Goal: Task Accomplishment & Management: Manage account settings

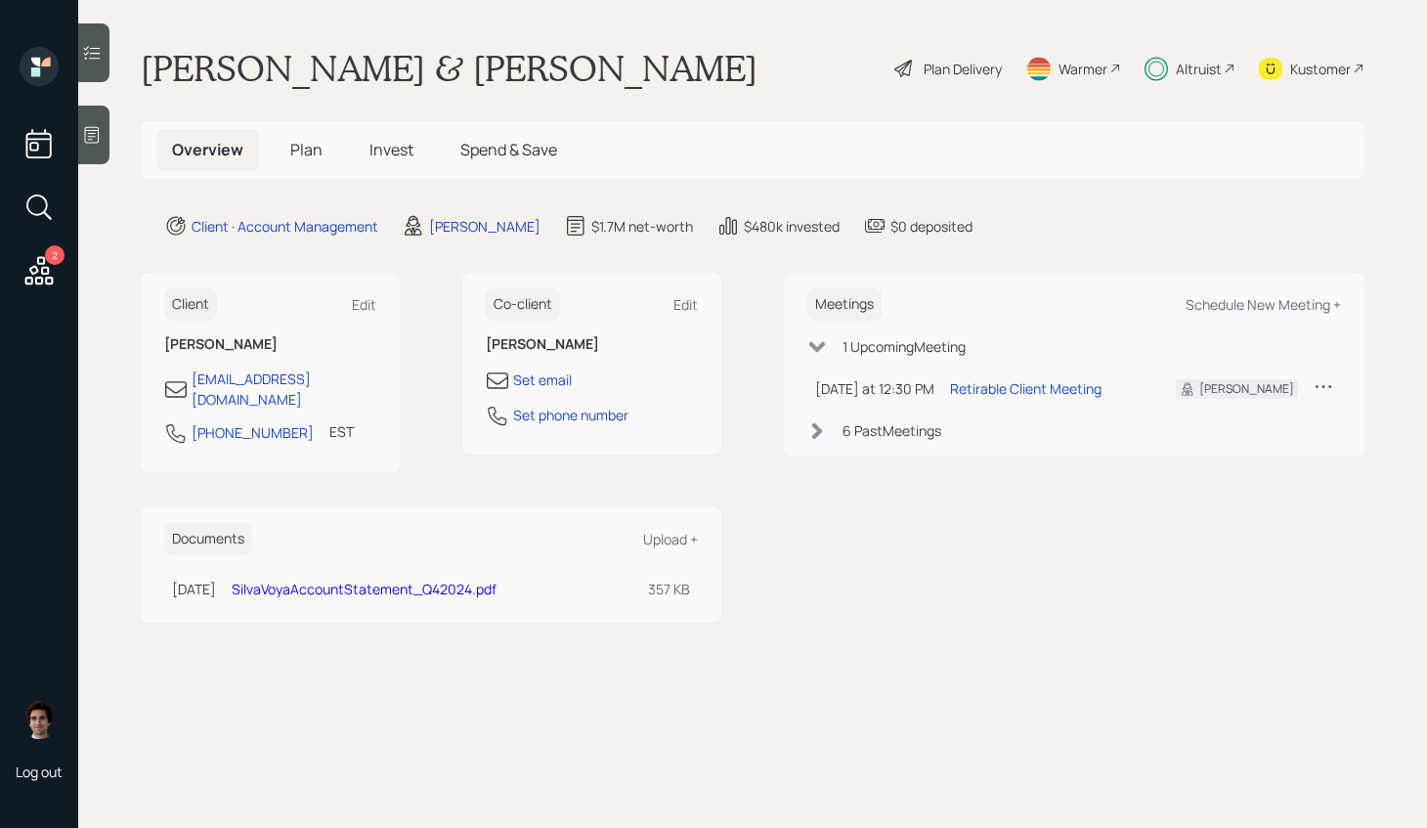
click at [944, 50] on div "Plan Delivery" at bounding box center [948, 68] width 111 height 43
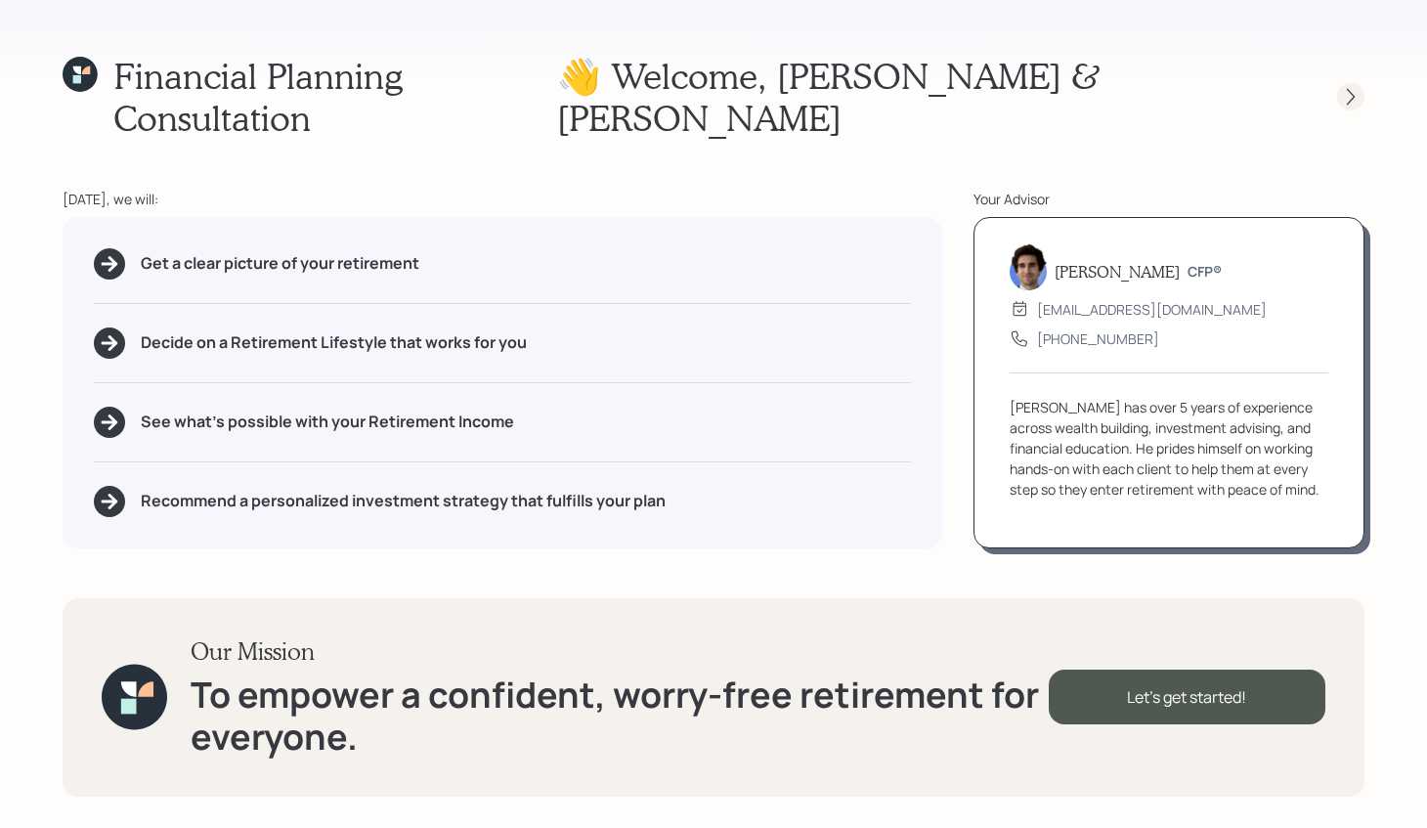
click at [1346, 83] on div at bounding box center [1350, 96] width 27 height 27
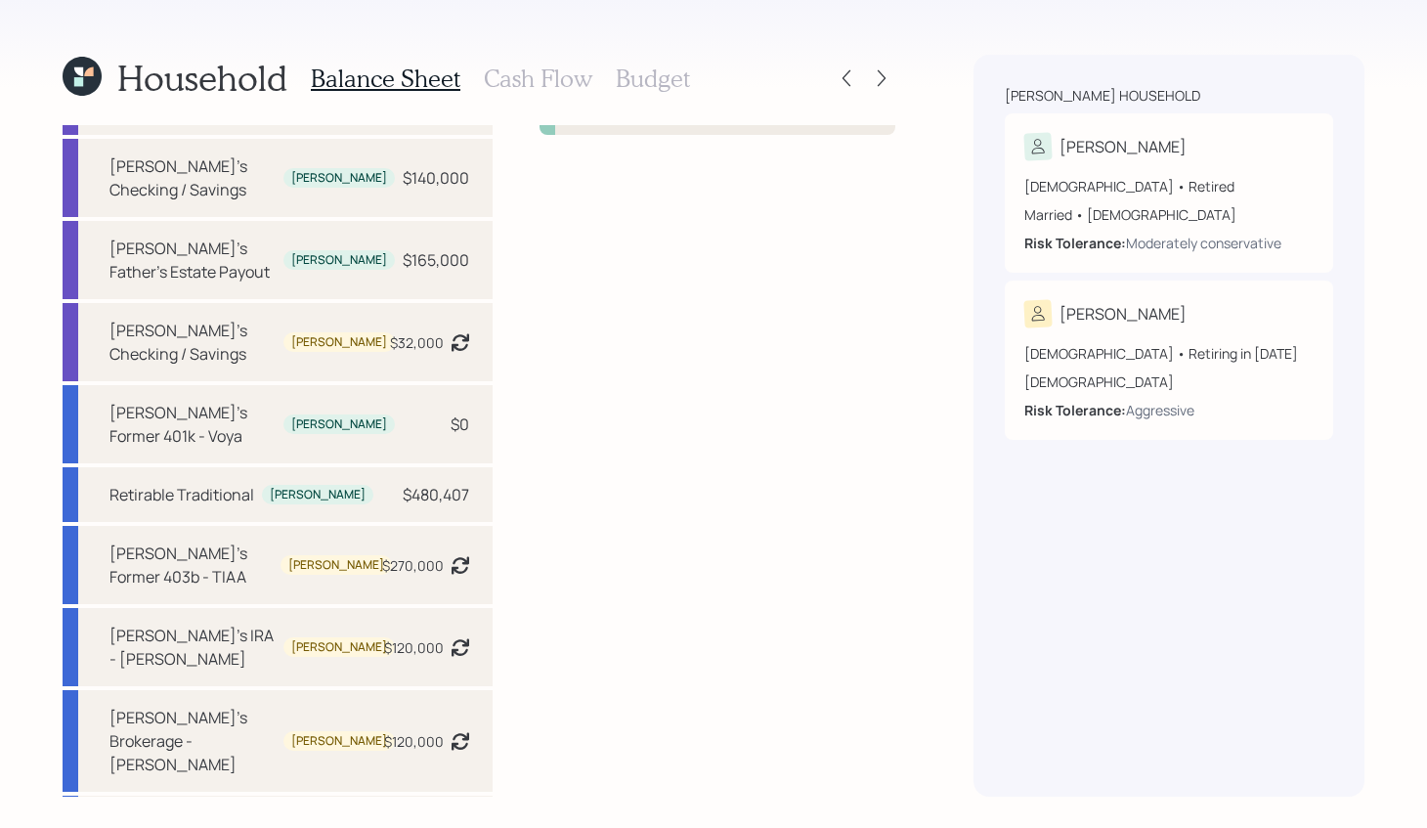
scroll to position [138, 0]
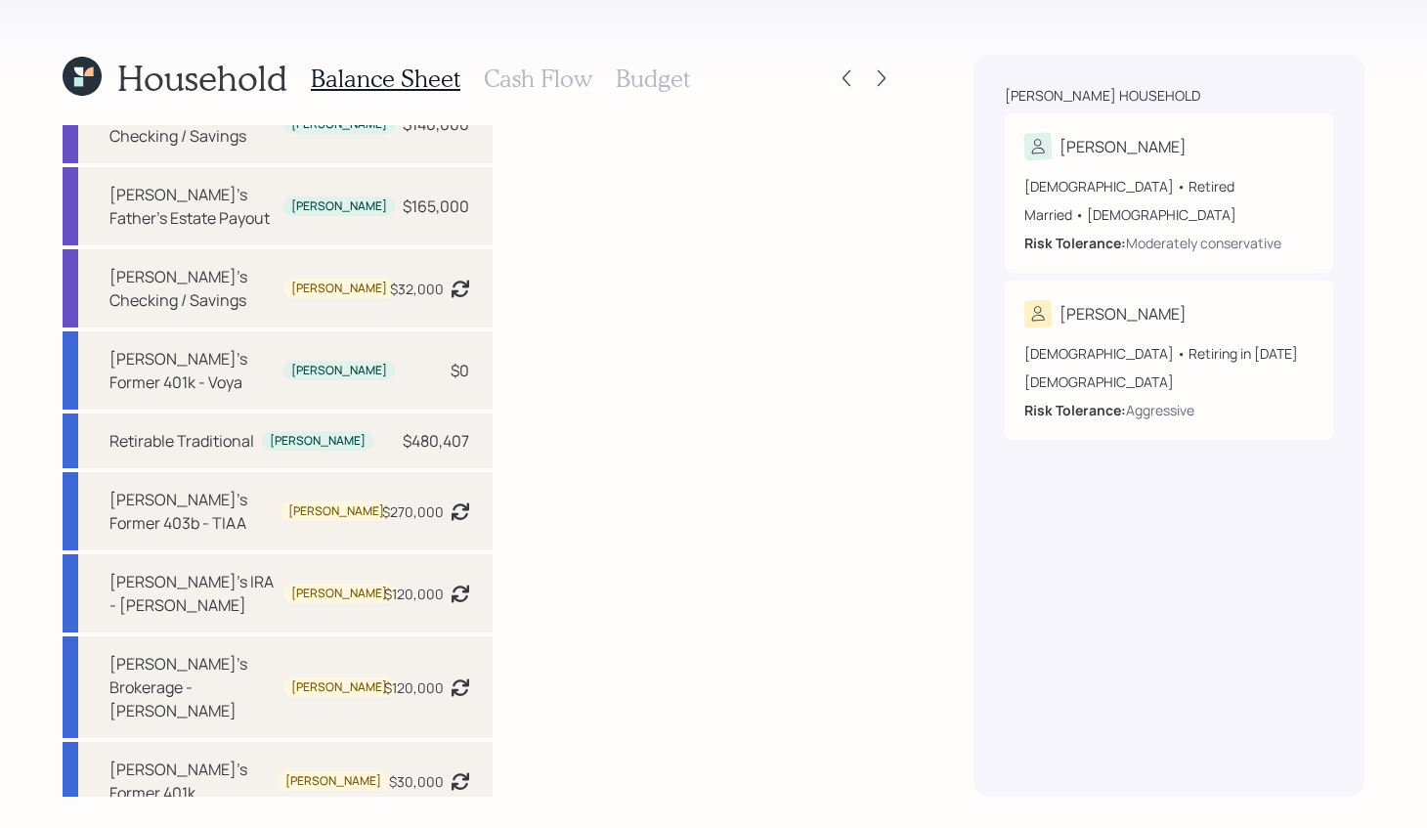
click at [86, 80] on icon at bounding box center [82, 76] width 39 height 39
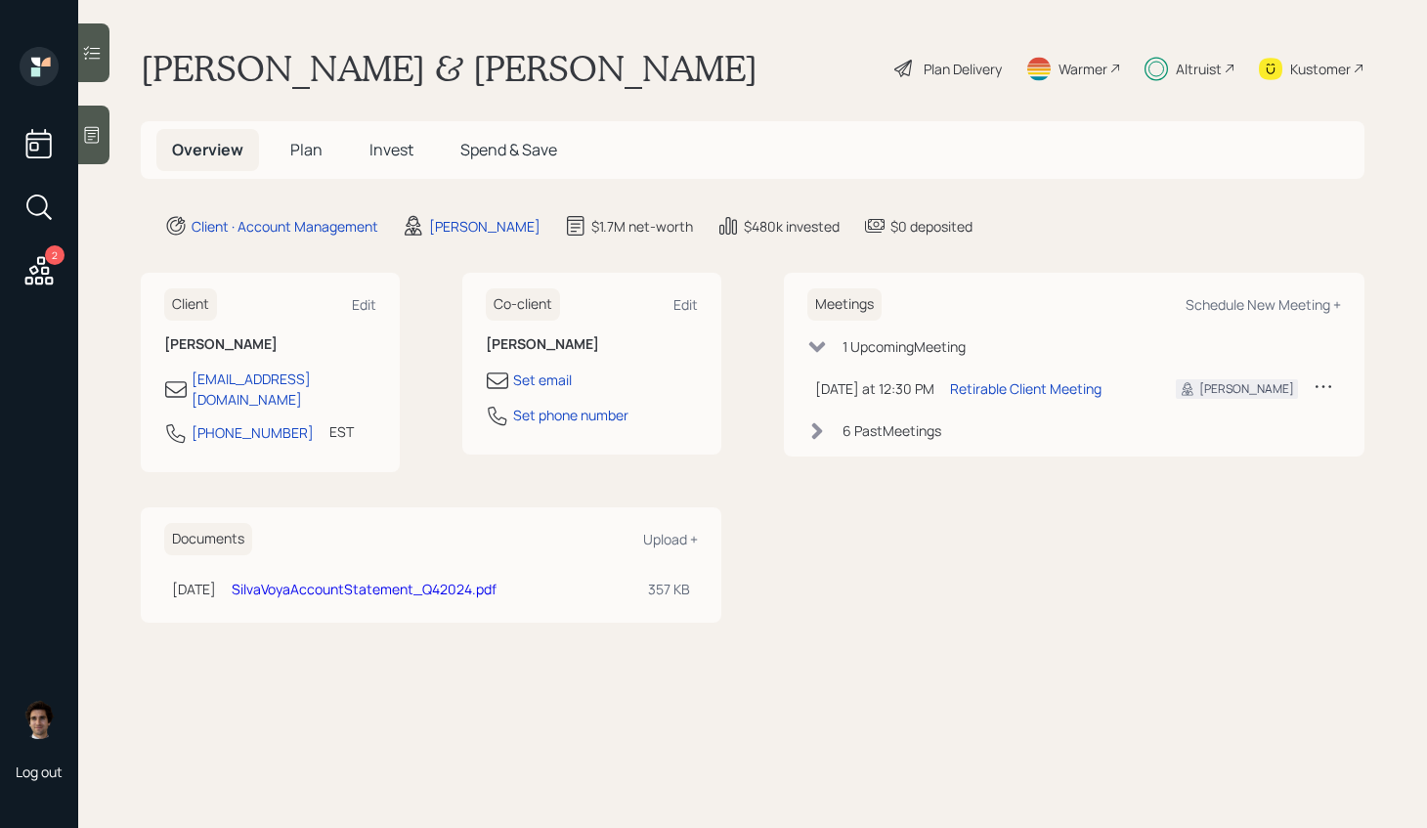
click at [1314, 64] on div "Kustomer" at bounding box center [1320, 69] width 61 height 21
click at [1181, 60] on div "Altruist" at bounding box center [1199, 69] width 46 height 21
click at [308, 141] on span "Plan" at bounding box center [306, 150] width 32 height 22
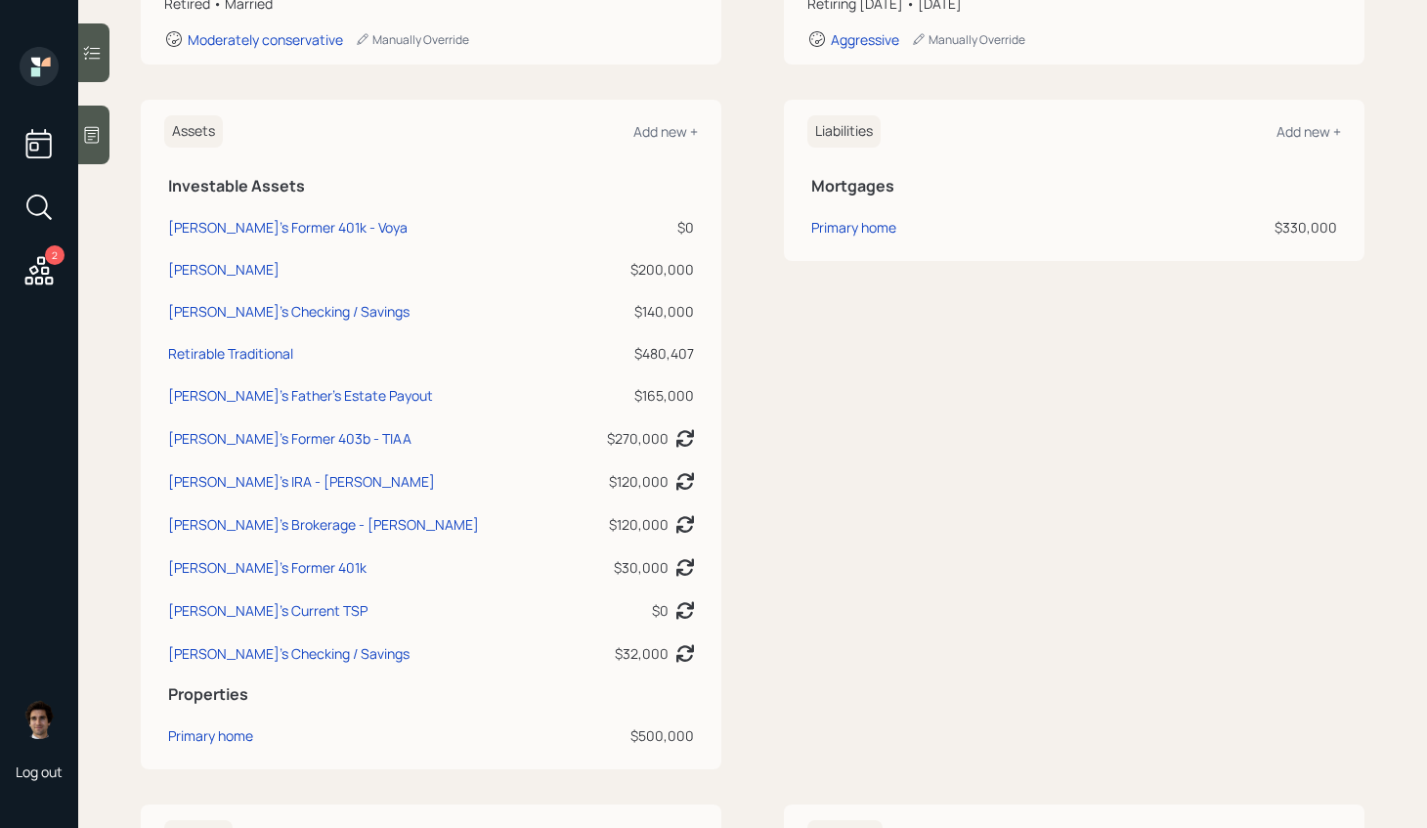
scroll to position [395, 0]
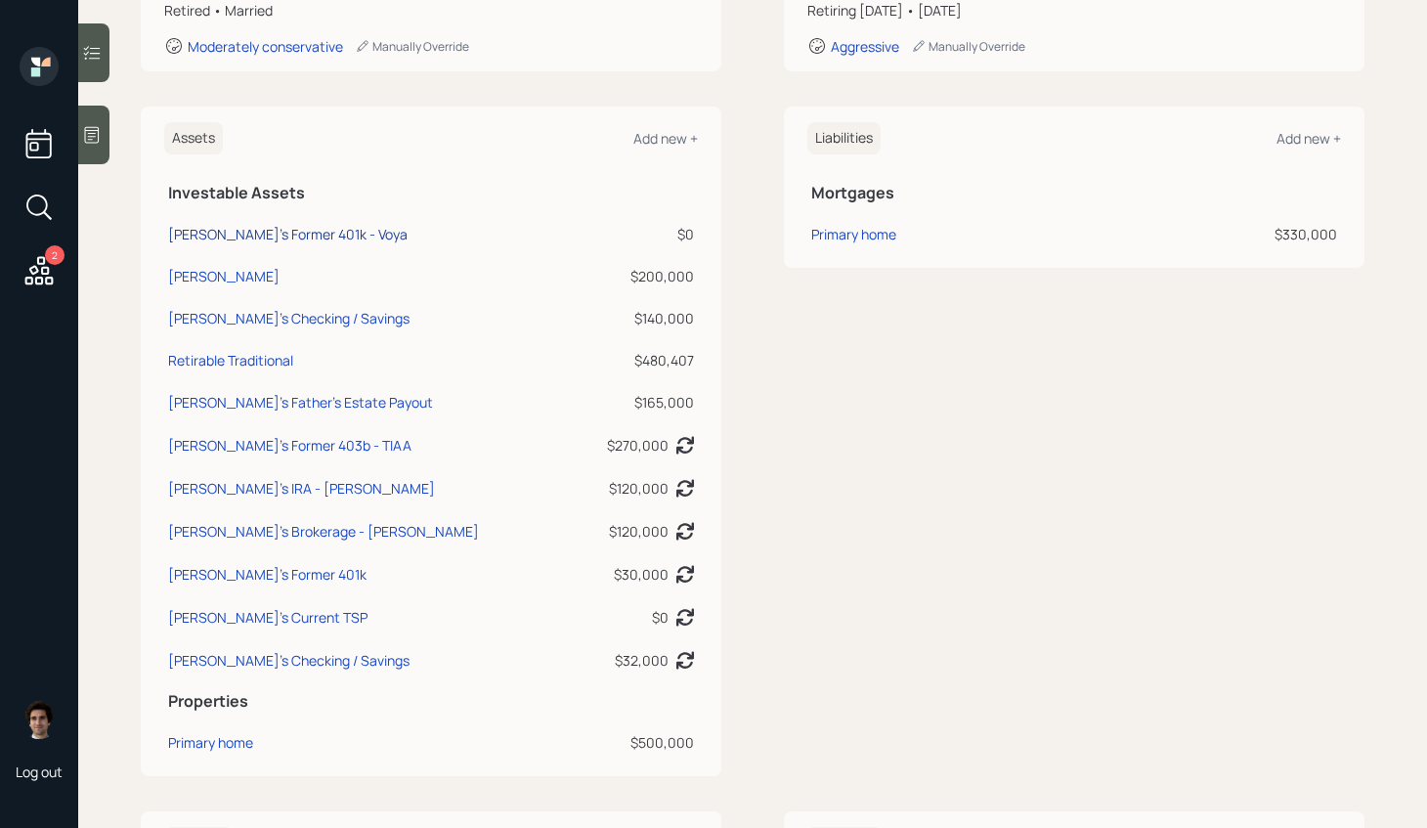
click at [281, 241] on div "[PERSON_NAME]'s Former 401k - Voya" at bounding box center [288, 234] width 240 height 21
select select "company_sponsored"
select select "balanced"
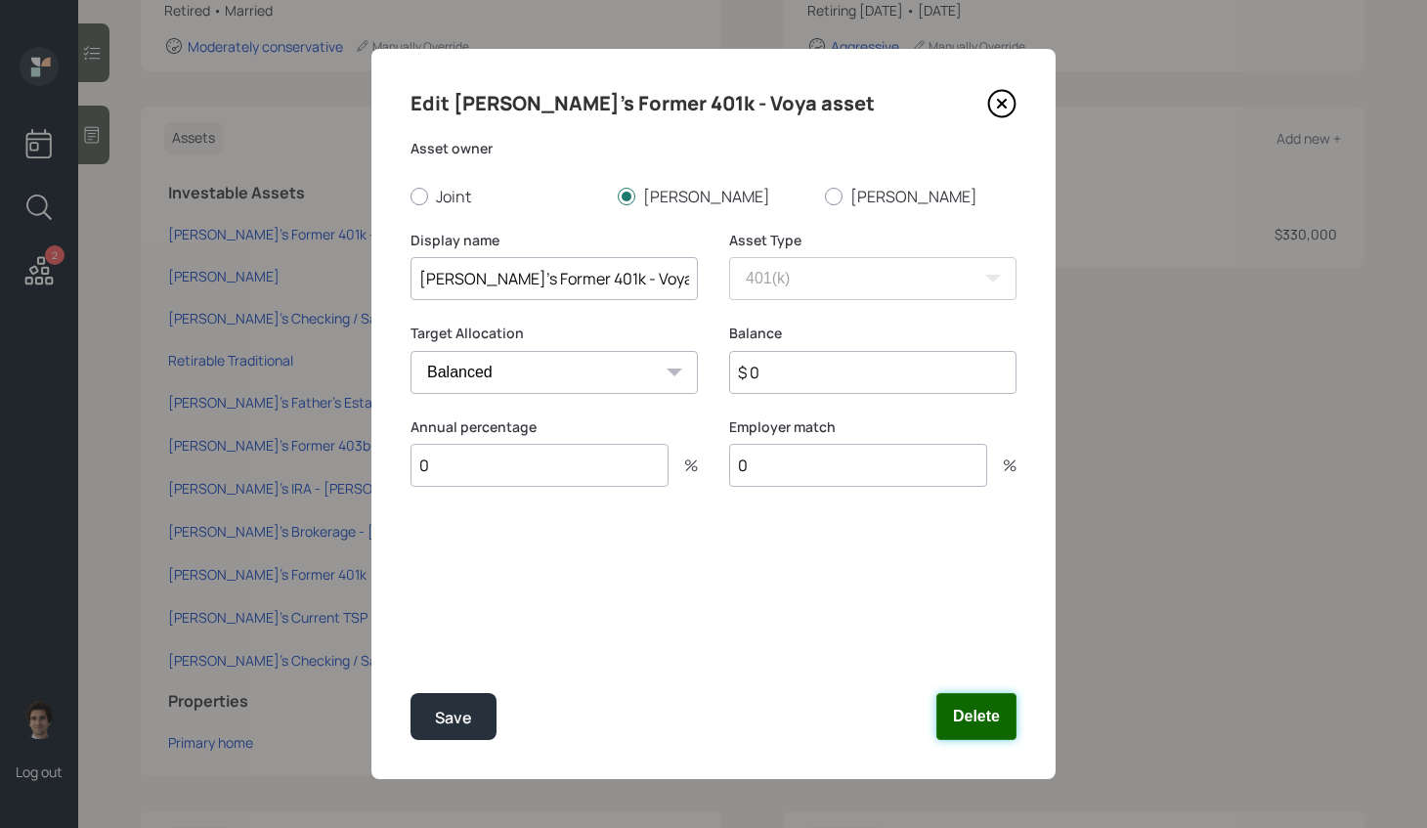
click at [983, 701] on button "Delete" at bounding box center [977, 716] width 80 height 47
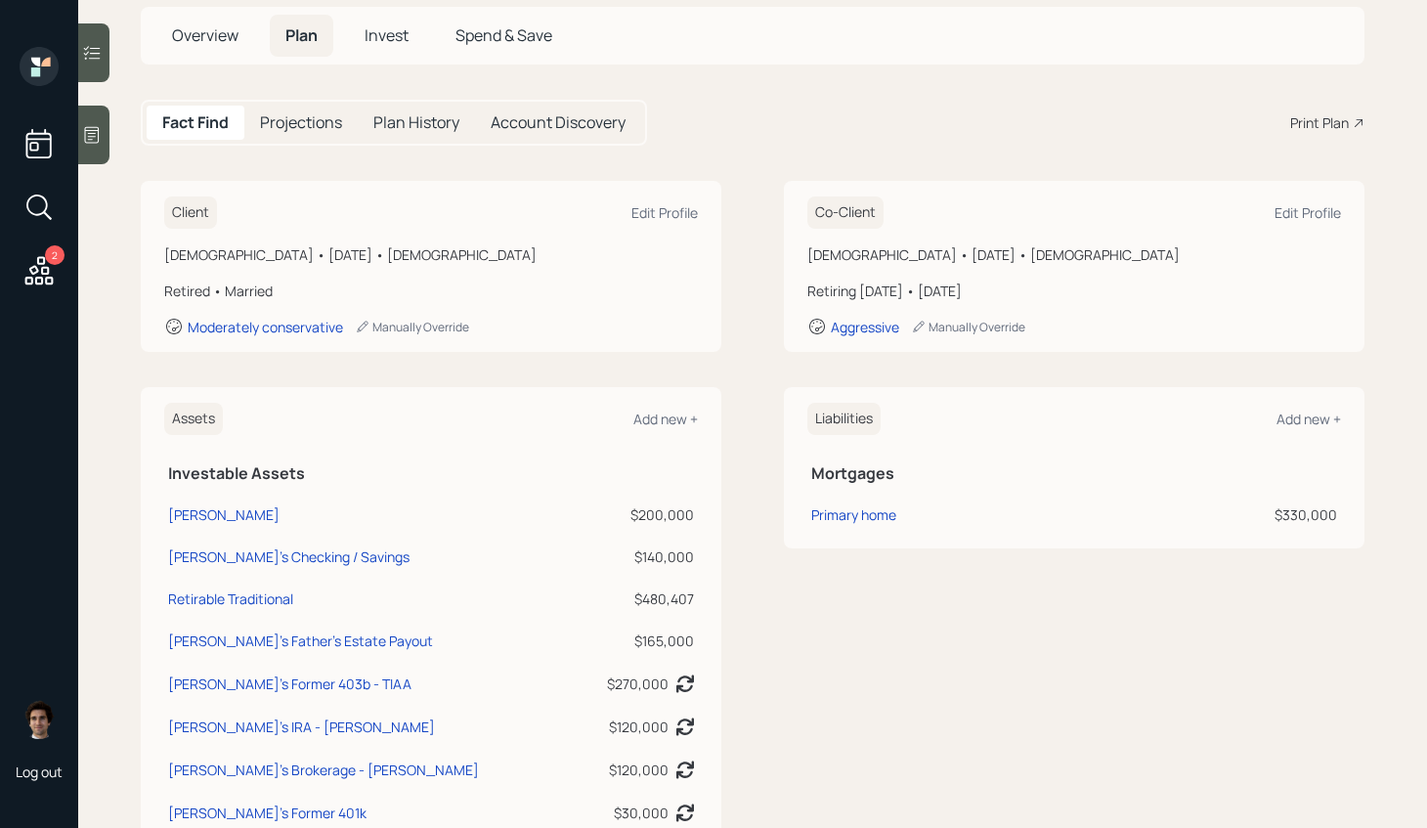
scroll to position [102, 0]
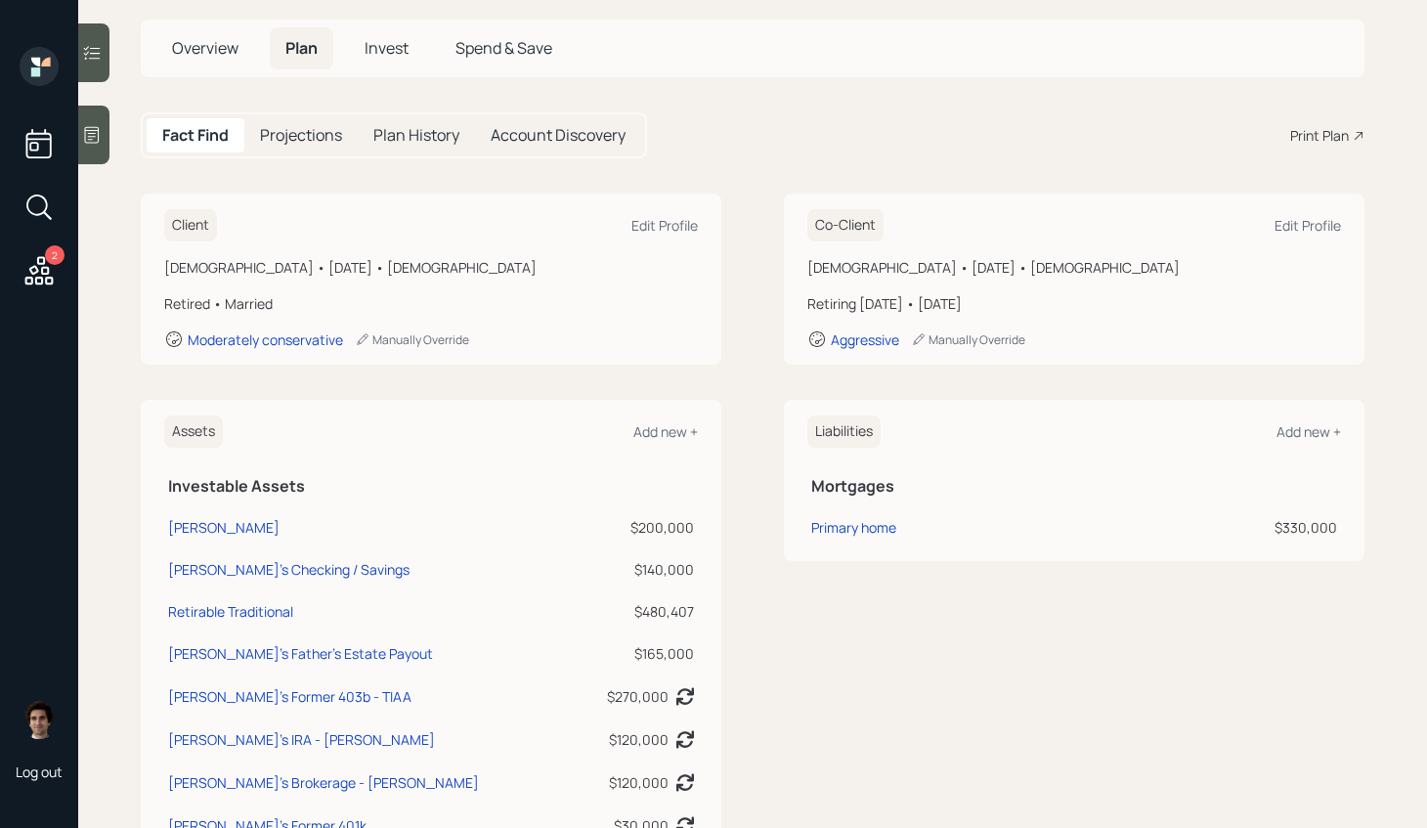
click at [222, 49] on span "Overview" at bounding box center [205, 48] width 66 height 22
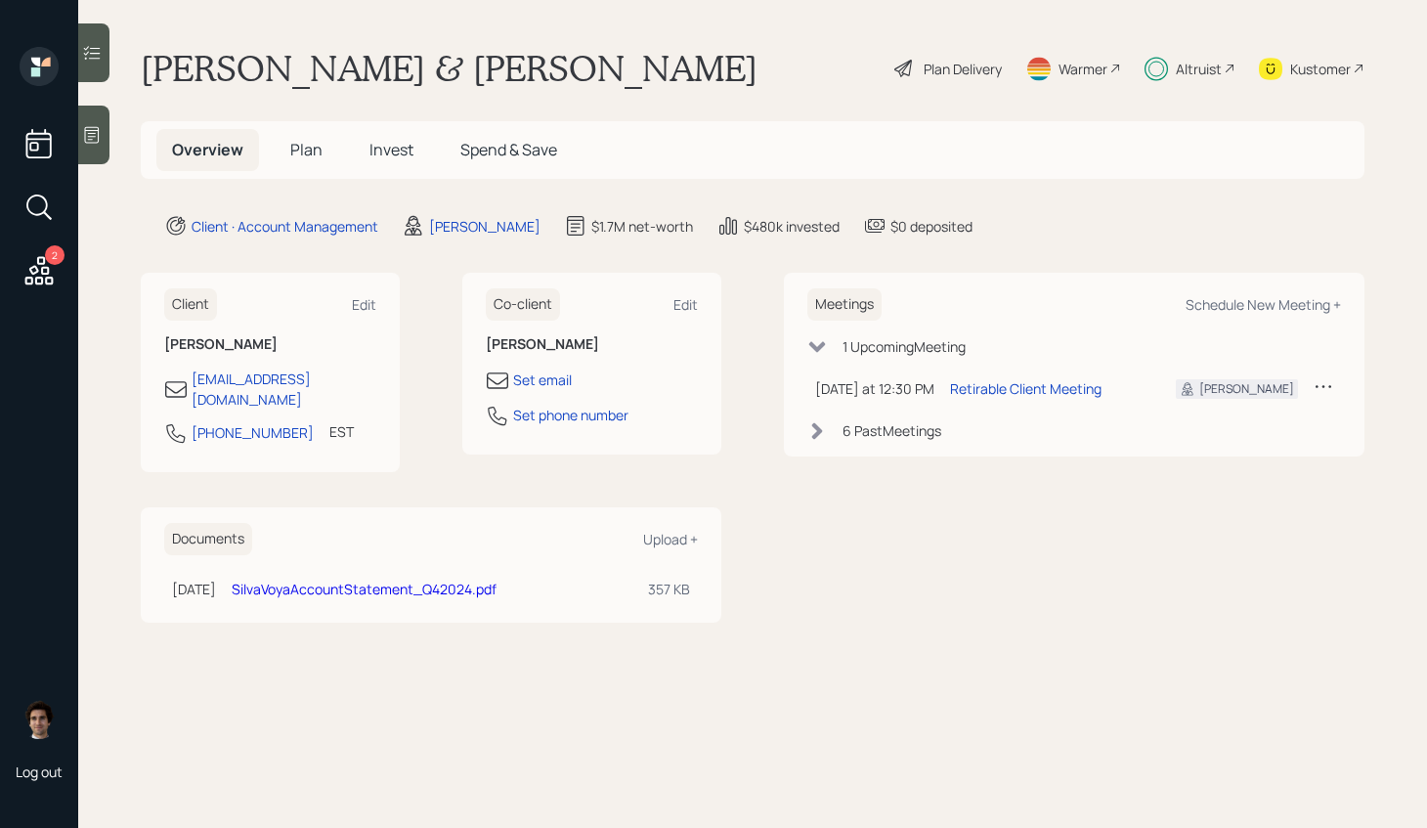
click at [307, 128] on div "Overview Plan Invest Spend & Save" at bounding box center [753, 150] width 1224 height 58
click at [307, 130] on h5 "Plan" at bounding box center [307, 150] width 64 height 42
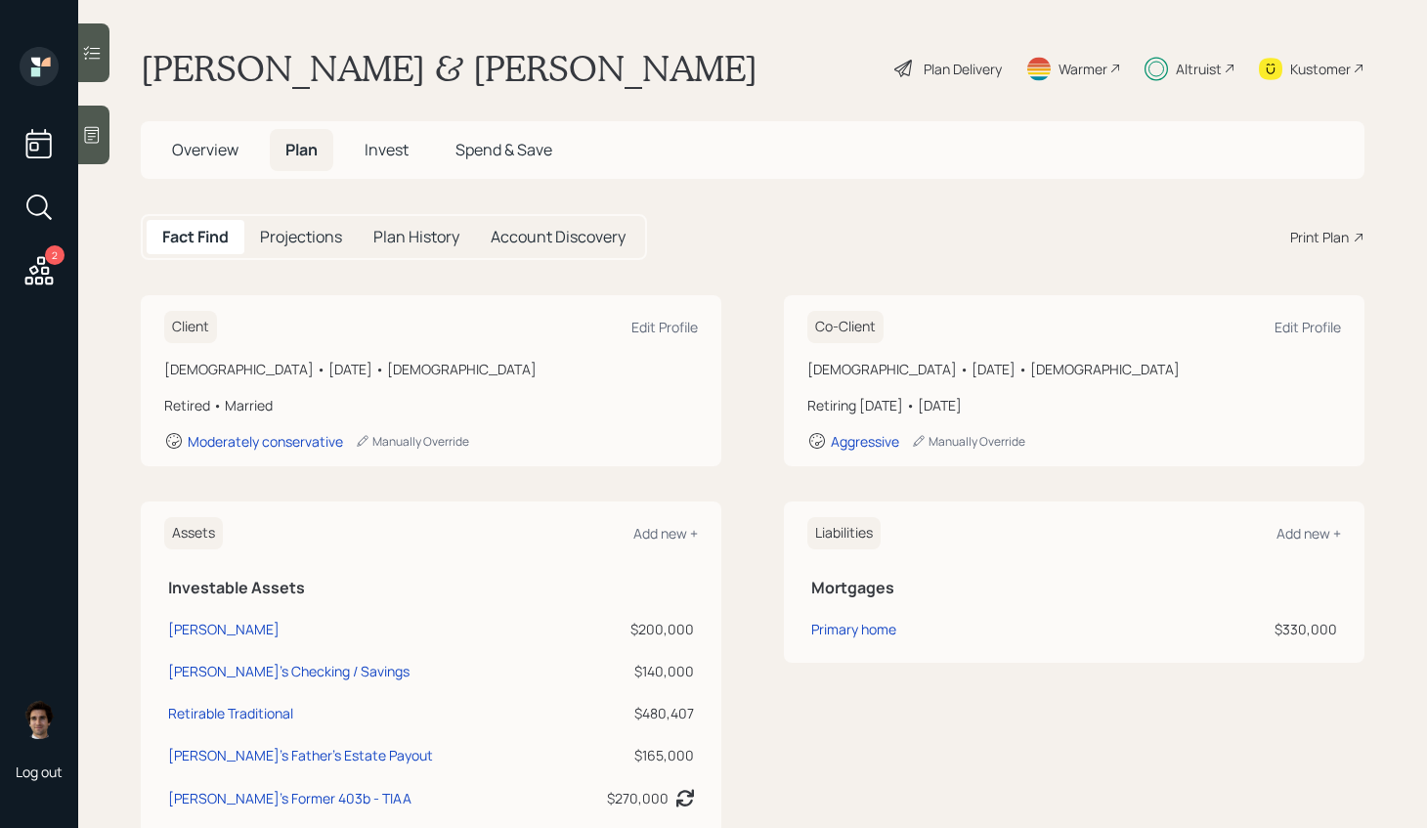
click at [974, 77] on div "Plan Delivery" at bounding box center [963, 69] width 78 height 21
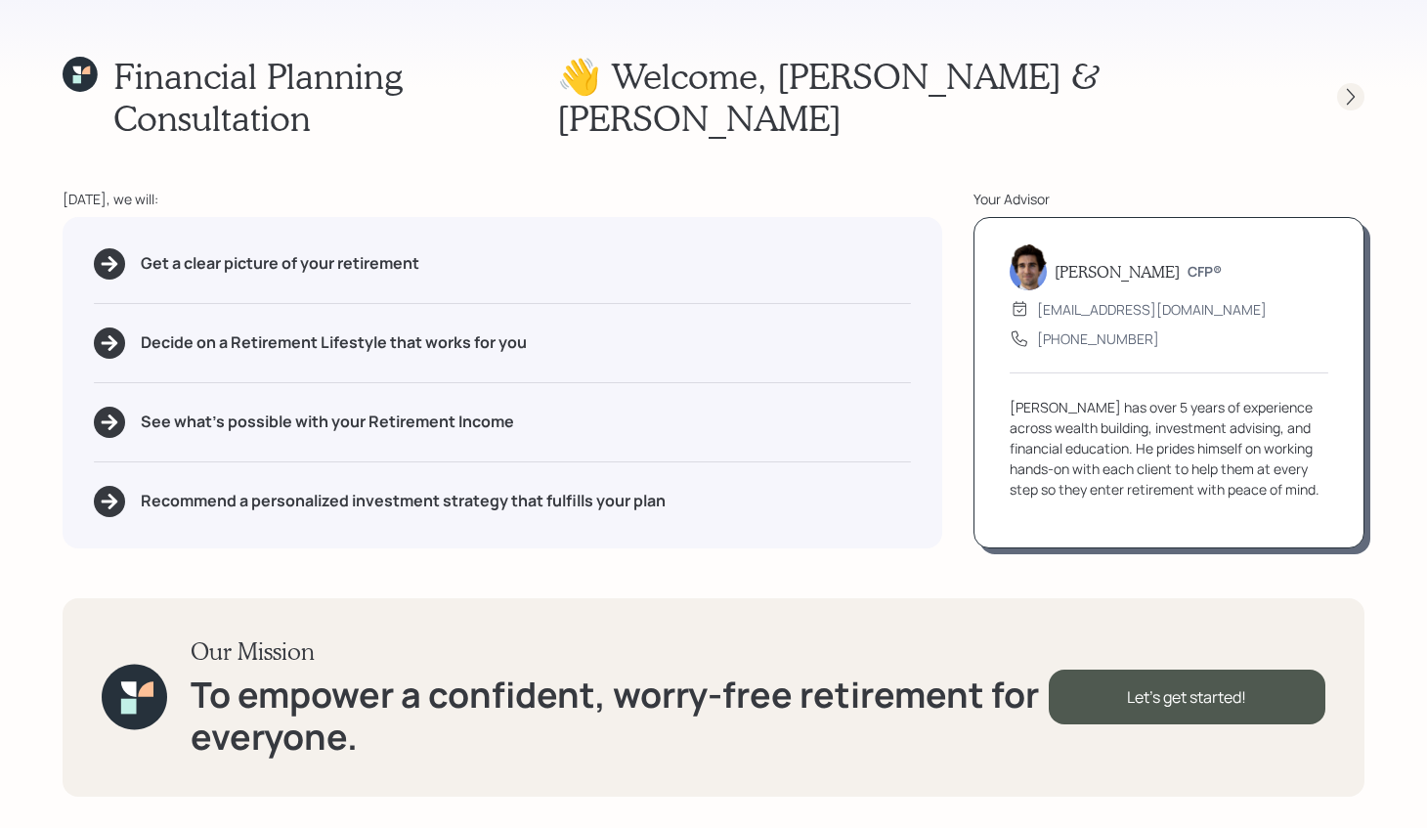
click at [1348, 83] on div at bounding box center [1350, 96] width 27 height 27
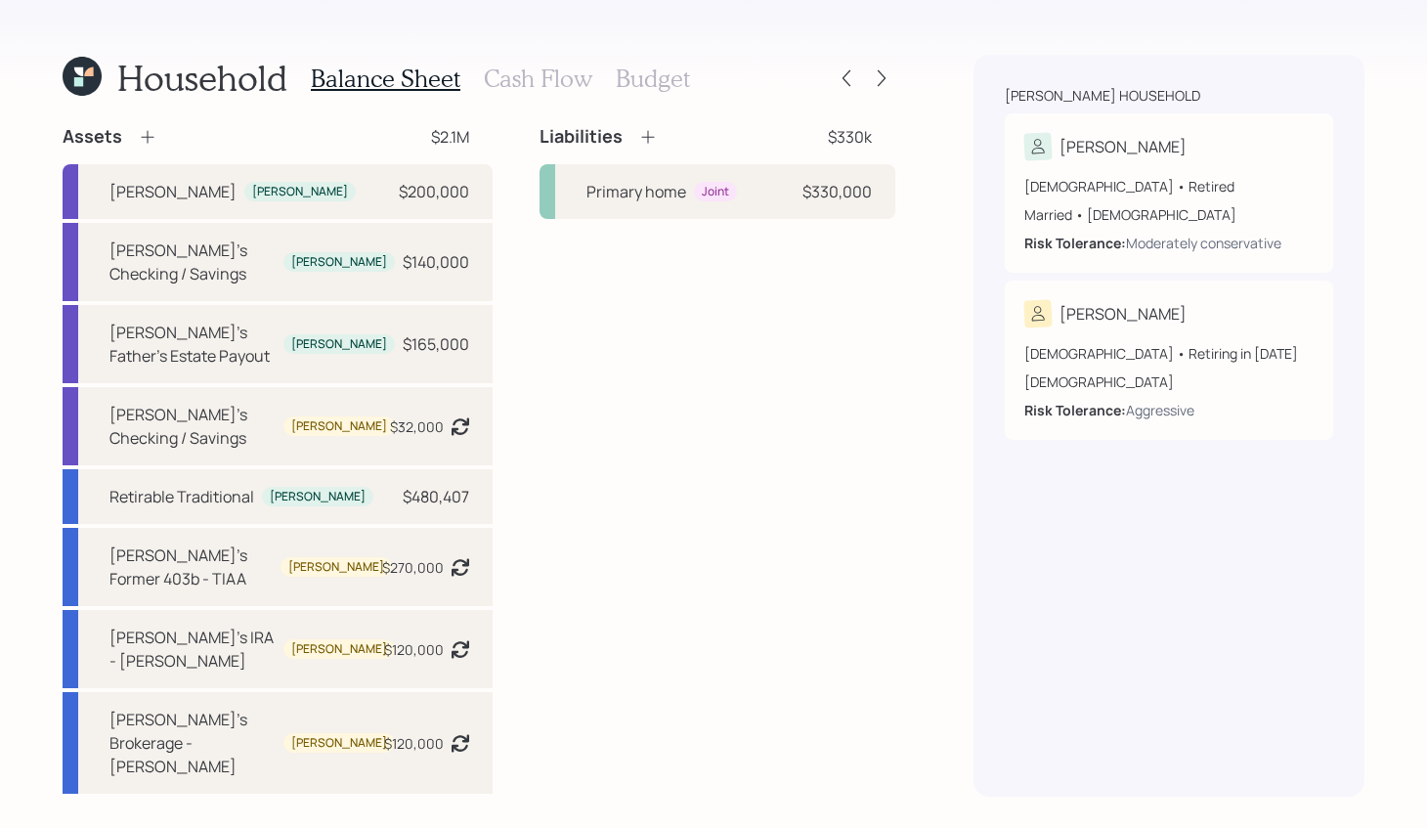
click at [106, 72] on div "Household" at bounding box center [175, 78] width 225 height 42
click at [81, 72] on icon at bounding box center [78, 71] width 9 height 9
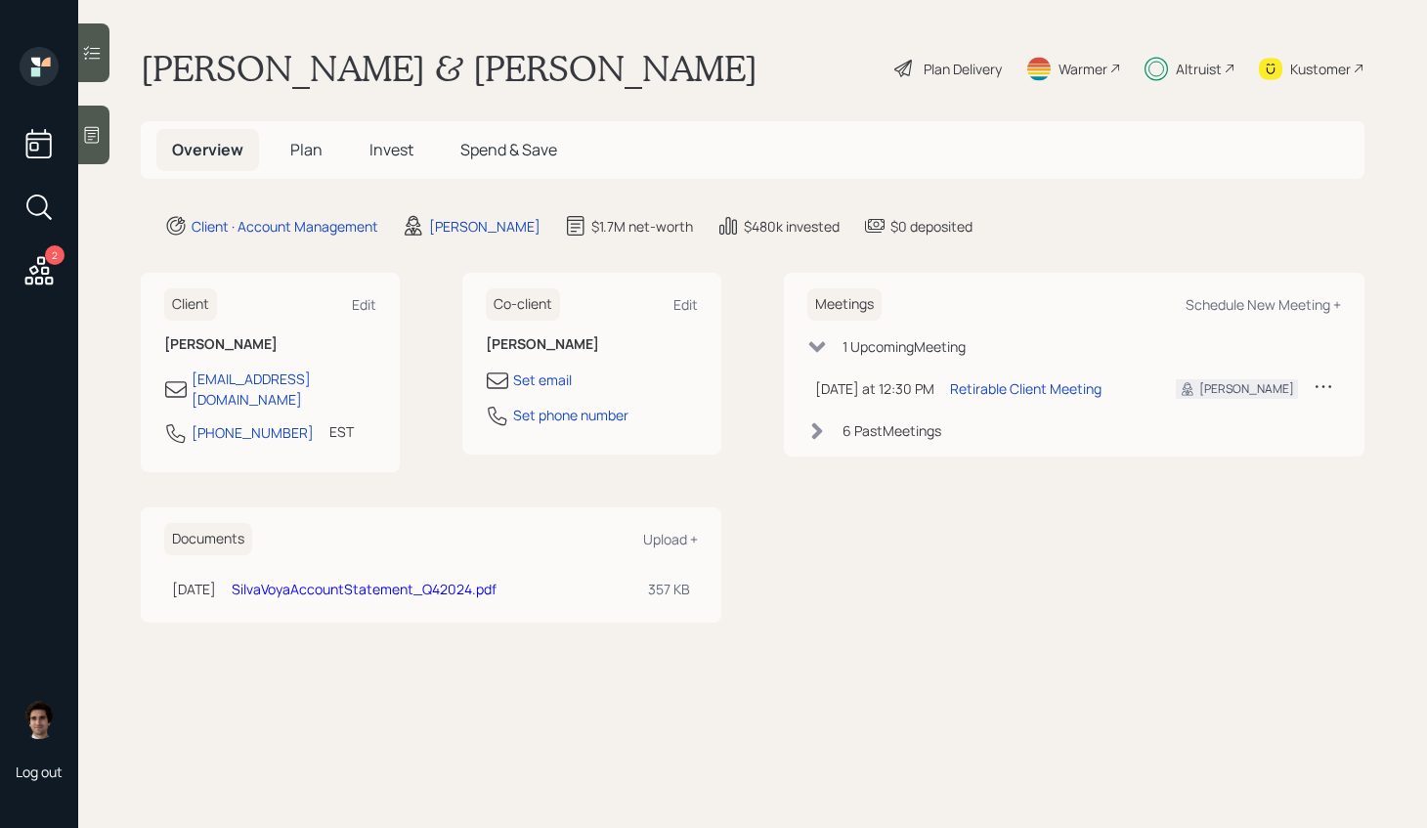
click at [303, 143] on span "Plan" at bounding box center [306, 150] width 32 height 22
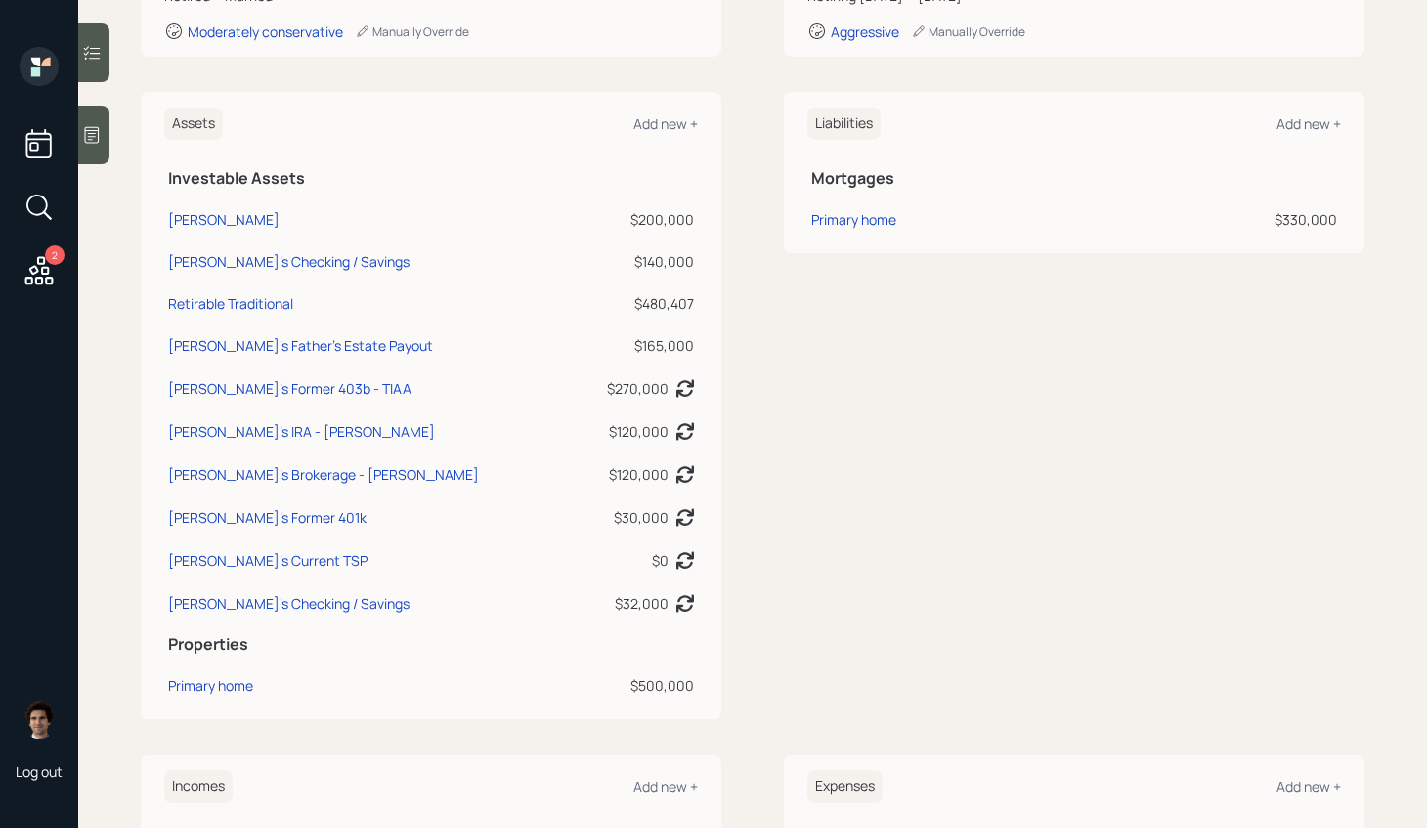
scroll to position [405, 0]
